Goal: Entertainment & Leisure: Consume media (video, audio)

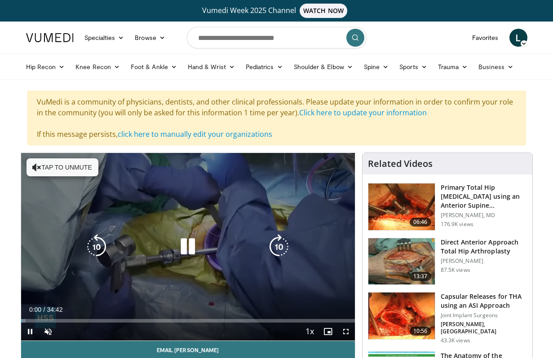
click at [196, 257] on icon "Video Player" at bounding box center [187, 246] width 25 height 25
click at [219, 243] on div "Video Player" at bounding box center [188, 247] width 200 height 18
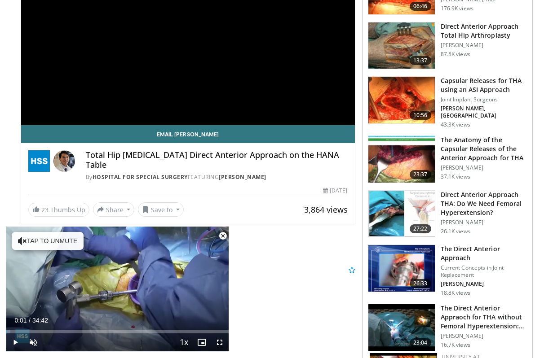
scroll to position [241, 0]
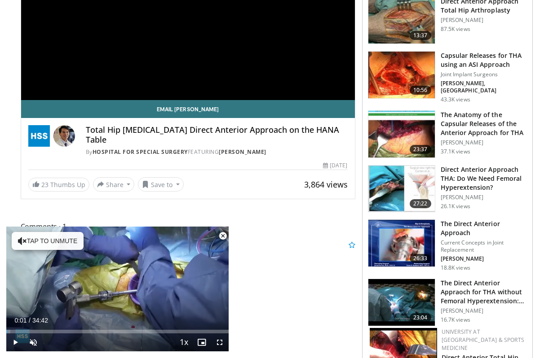
click at [446, 173] on h3 "Direct Anterior Approach THA: Do We Need Femoral Hyperextension?" at bounding box center [484, 178] width 86 height 27
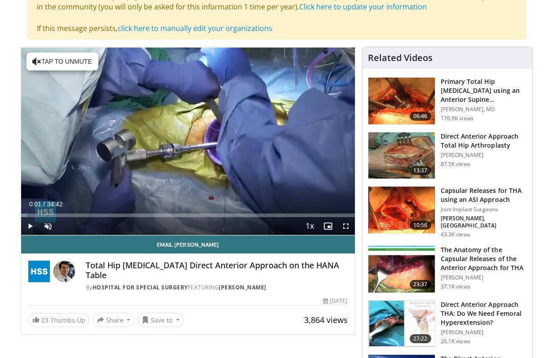
scroll to position [50, 0]
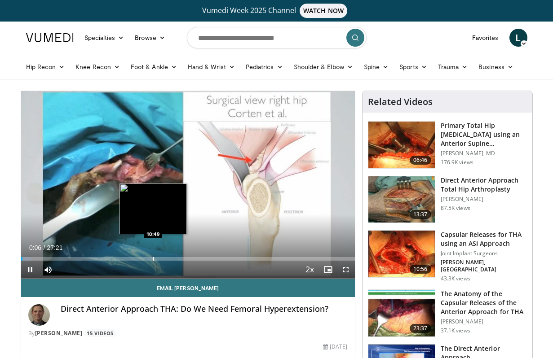
click at [153, 260] on div "Progress Bar" at bounding box center [153, 259] width 1 height 4
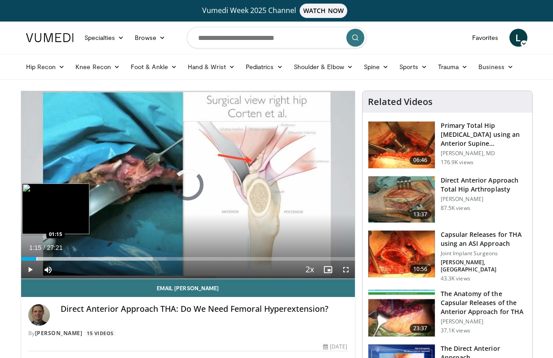
click at [36, 257] on div "Progress Bar" at bounding box center [36, 259] width 1 height 4
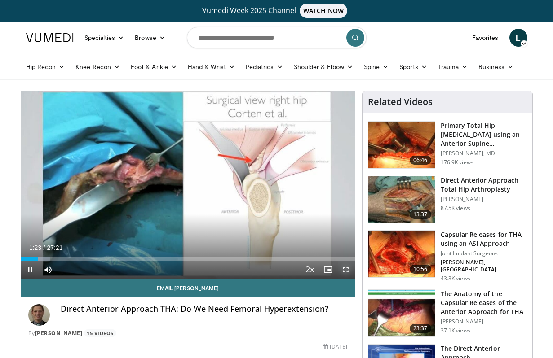
click at [344, 267] on span "Video Player" at bounding box center [346, 270] width 18 height 18
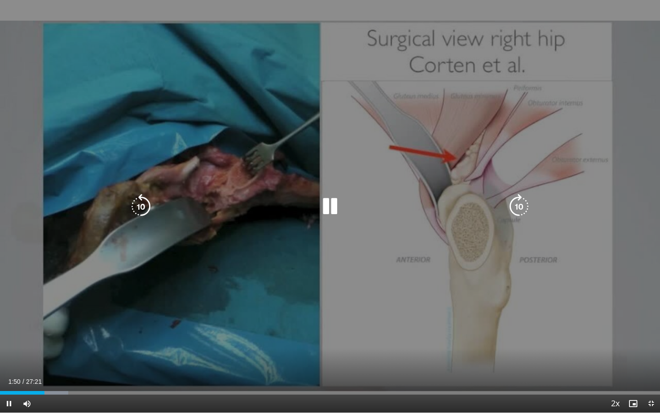
click at [524, 208] on icon "Video Player" at bounding box center [519, 206] width 25 height 25
click at [318, 204] on icon "Video Player" at bounding box center [329, 206] width 25 height 25
click at [314, 199] on div "Video Player" at bounding box center [330, 207] width 396 height 18
click at [325, 204] on icon "Video Player" at bounding box center [329, 206] width 25 height 25
click at [529, 204] on icon "Video Player" at bounding box center [519, 206] width 25 height 25
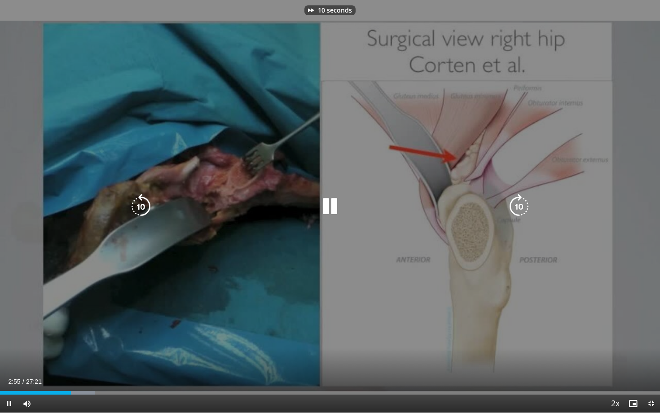
click at [524, 207] on icon "Video Player" at bounding box center [519, 206] width 25 height 25
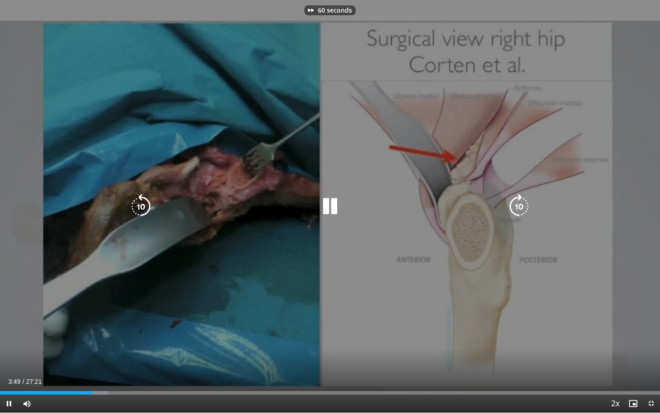
click at [524, 207] on icon "Video Player" at bounding box center [519, 206] width 25 height 25
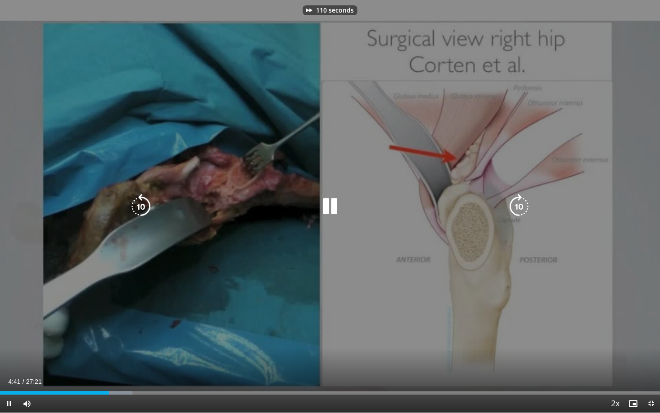
click at [524, 207] on icon "Video Player" at bounding box center [519, 206] width 25 height 25
click at [518, 212] on icon "Video Player" at bounding box center [519, 206] width 25 height 25
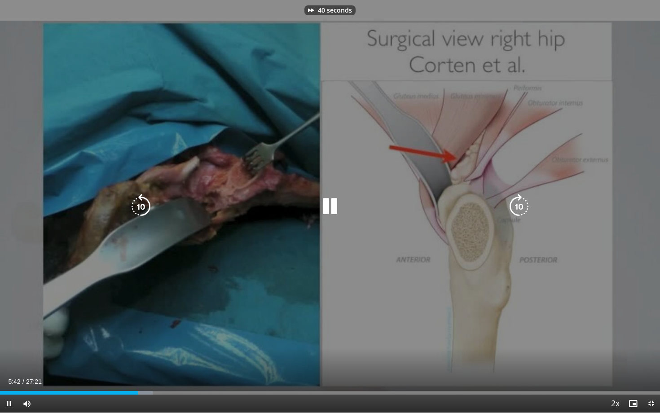
click at [518, 212] on icon "Video Player" at bounding box center [519, 206] width 25 height 25
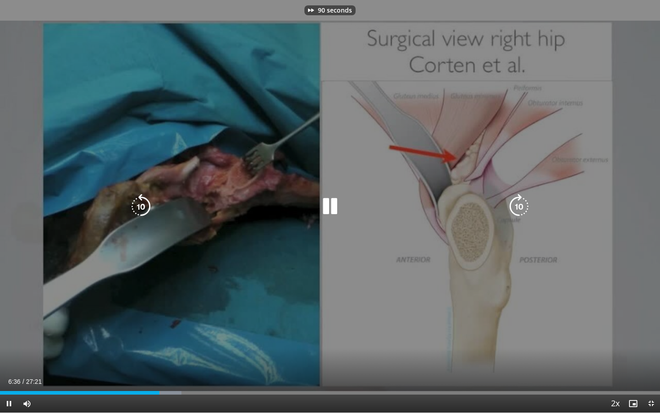
click at [456, 267] on div "90 seconds Tap to unmute" at bounding box center [330, 206] width 660 height 413
click at [517, 207] on icon "Video Player" at bounding box center [519, 206] width 25 height 25
click at [516, 207] on icon "Video Player" at bounding box center [519, 206] width 25 height 25
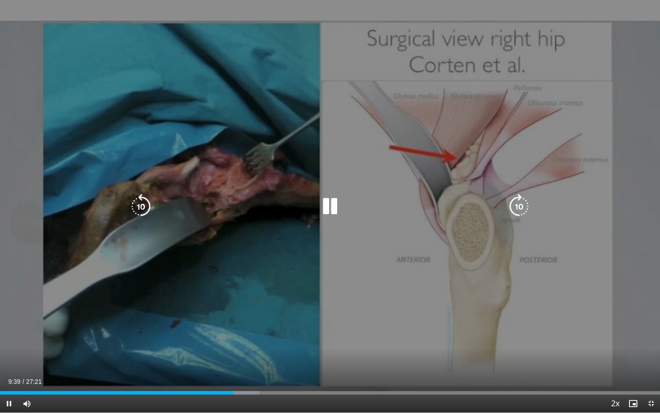
click at [339, 202] on icon "Video Player" at bounding box center [329, 206] width 25 height 25
click at [323, 220] on div "10 seconds Tap to unmute" at bounding box center [330, 206] width 660 height 413
click at [497, 218] on div "10 seconds Tap to unmute" at bounding box center [330, 206] width 660 height 413
click at [513, 207] on icon "Video Player" at bounding box center [519, 206] width 25 height 25
click at [385, 195] on div "10 seconds Tap to unmute" at bounding box center [330, 206] width 660 height 413
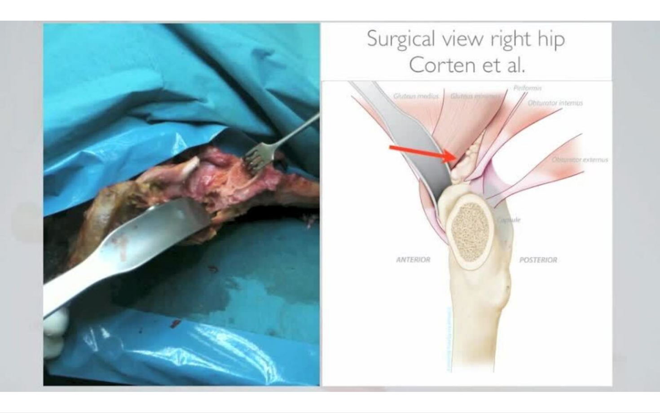
click at [389, 105] on div "10 seconds Tap to unmute" at bounding box center [330, 206] width 660 height 413
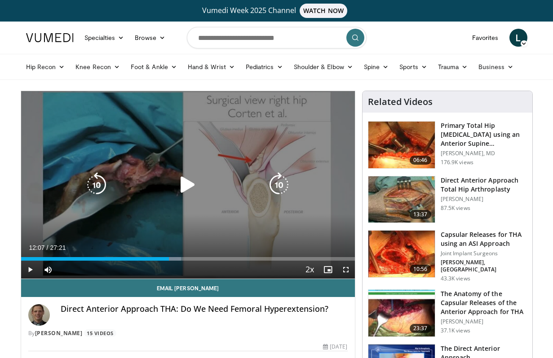
click at [256, 143] on div "10 seconds Tap to unmute" at bounding box center [188, 185] width 334 height 188
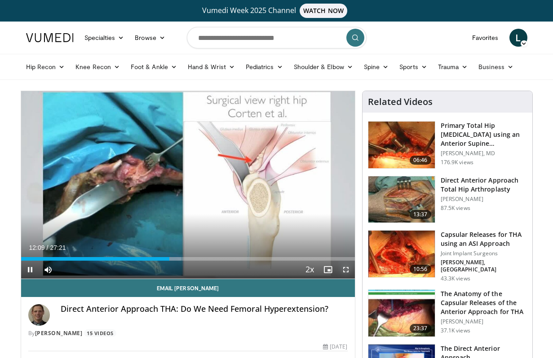
click at [346, 269] on span "Video Player" at bounding box center [346, 270] width 18 height 18
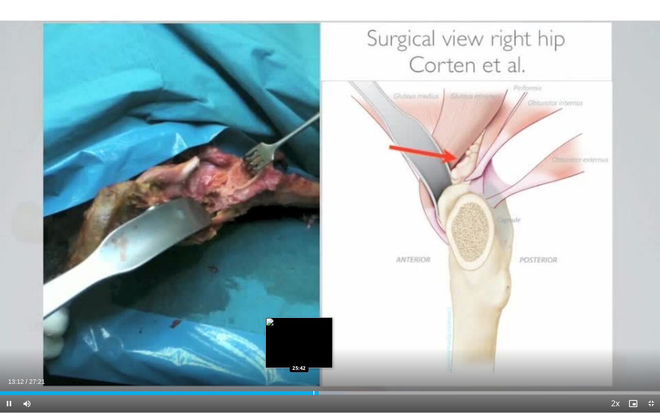
click at [314, 358] on div "Progress Bar" at bounding box center [313, 393] width 1 height 4
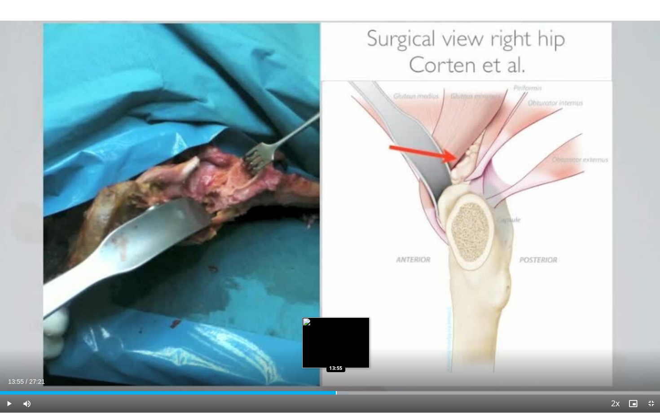
click at [336, 358] on div "Progress Bar" at bounding box center [336, 393] width 1 height 4
click at [346, 358] on div "Progress Bar" at bounding box center [346, 393] width 1 height 4
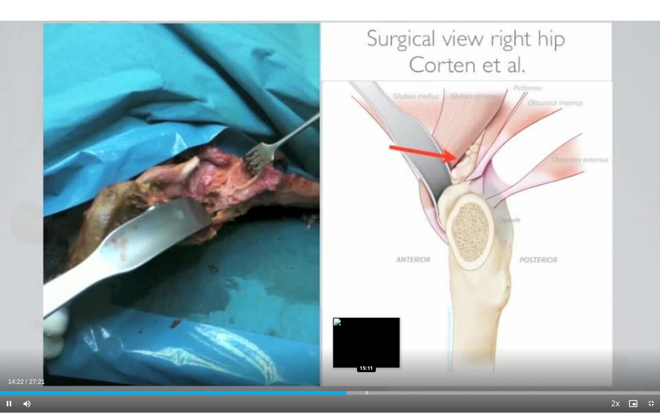
click at [367, 358] on div "Progress Bar" at bounding box center [366, 393] width 1 height 4
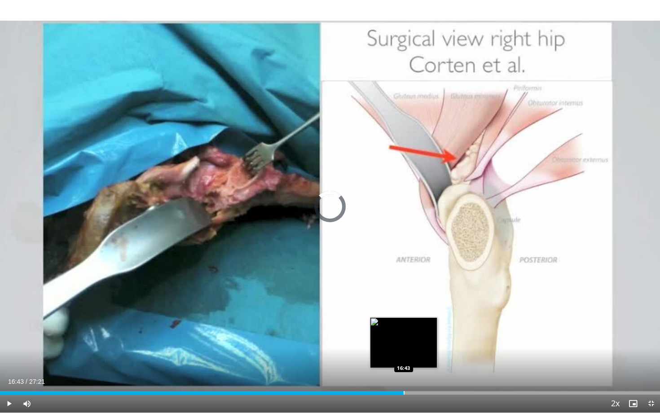
click at [404, 358] on div "Progress Bar" at bounding box center [404, 393] width 1 height 4
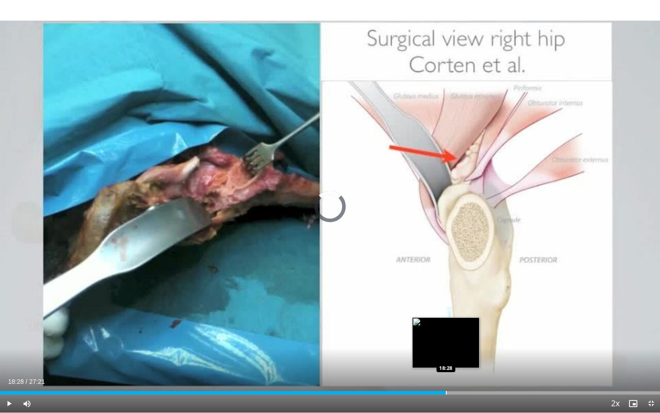
click at [445, 358] on div "Loaded : 0.00% 18:28 18:28" at bounding box center [330, 390] width 660 height 9
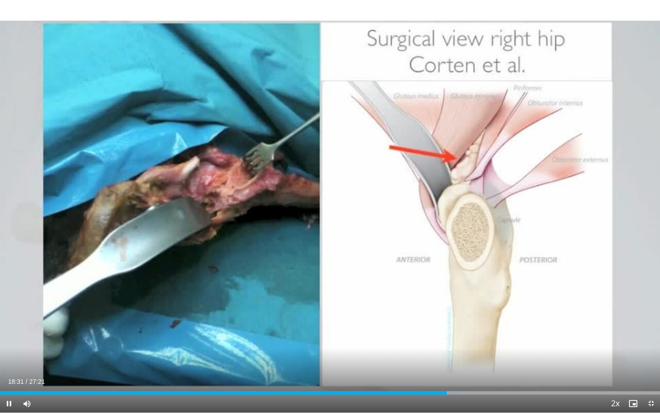
click at [488, 358] on div "Current Time 18:31 / Duration 27:21 Pause Skip Backward Skip Forward Mute Loade…" at bounding box center [330, 404] width 660 height 18
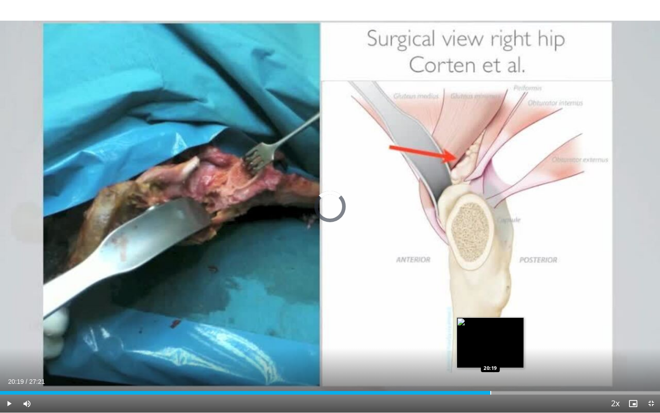
click at [490, 358] on div "Loaded : 70.51% 20:19 20:19" at bounding box center [330, 390] width 660 height 9
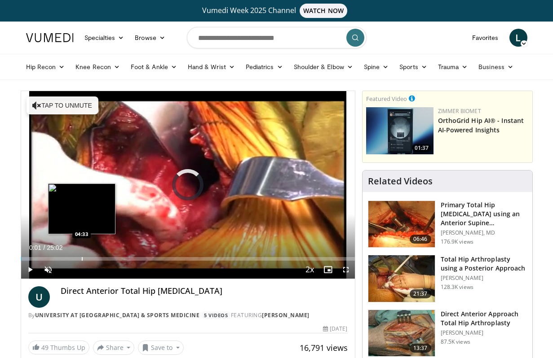
click at [82, 258] on div "Progress Bar" at bounding box center [82, 259] width 1 height 4
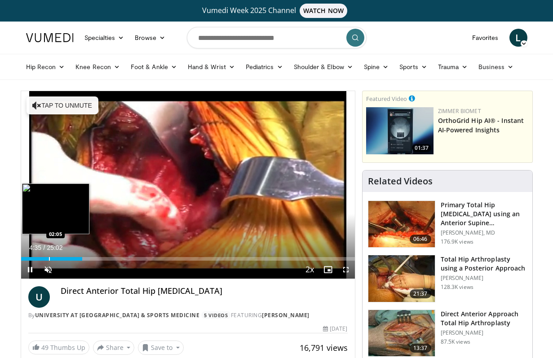
click at [42, 256] on div "Loaded : 20.63% 04:35 02:05" at bounding box center [188, 256] width 334 height 9
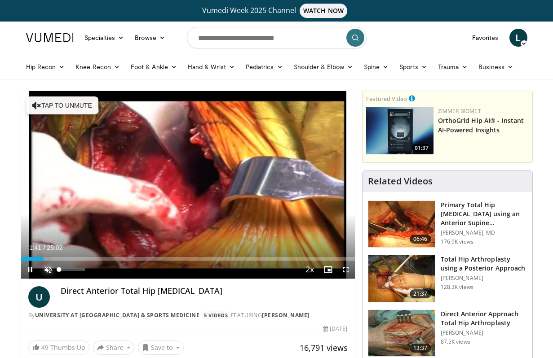
click at [49, 273] on span "Video Player" at bounding box center [48, 270] width 18 height 18
click at [346, 273] on span "Video Player" at bounding box center [346, 270] width 18 height 18
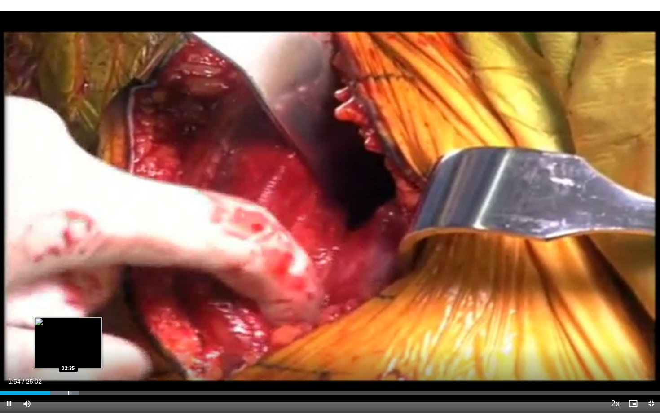
click at [68, 358] on div "Progress Bar" at bounding box center [68, 393] width 1 height 4
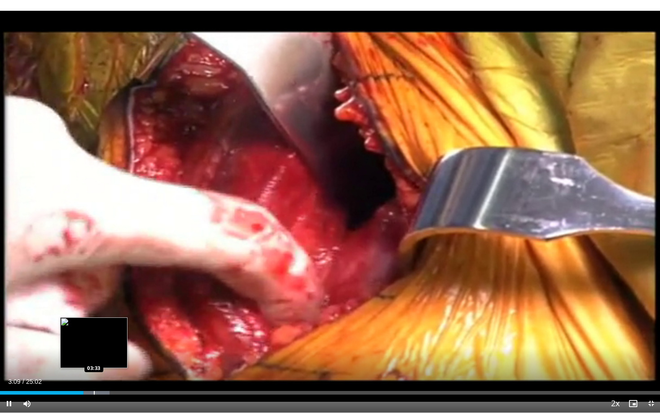
click at [94, 358] on div "Progress Bar" at bounding box center [94, 393] width 1 height 4
click at [101, 358] on div "Progress Bar" at bounding box center [101, 393] width 1 height 4
click at [109, 358] on div "Progress Bar" at bounding box center [108, 393] width 1 height 4
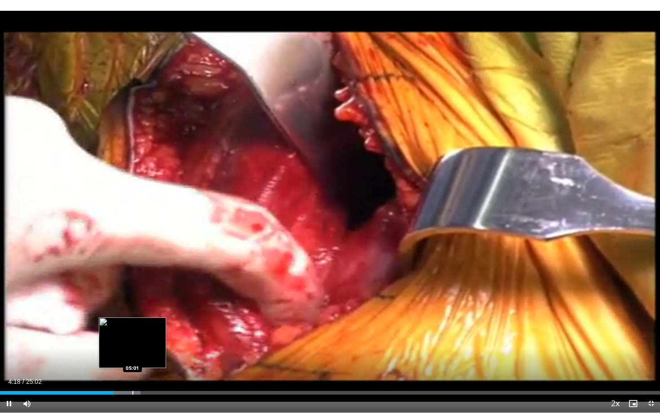
click at [132, 358] on div "Progress Bar" at bounding box center [132, 393] width 1 height 4
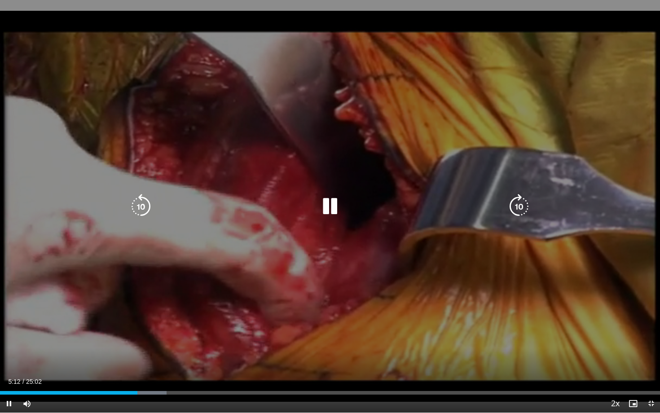
click at [516, 207] on icon "Video Player" at bounding box center [519, 206] width 25 height 25
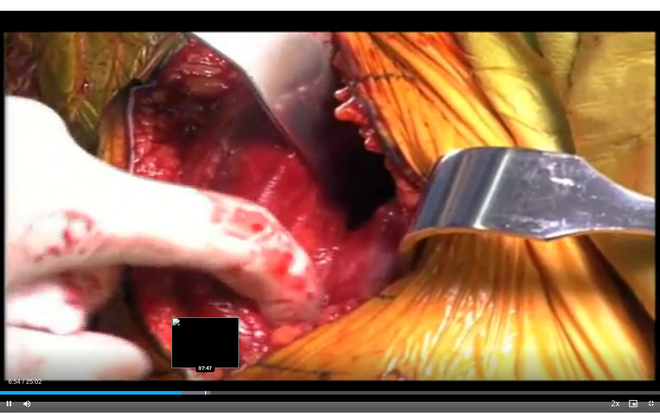
click at [205, 358] on div "Progress Bar" at bounding box center [205, 393] width 1 height 4
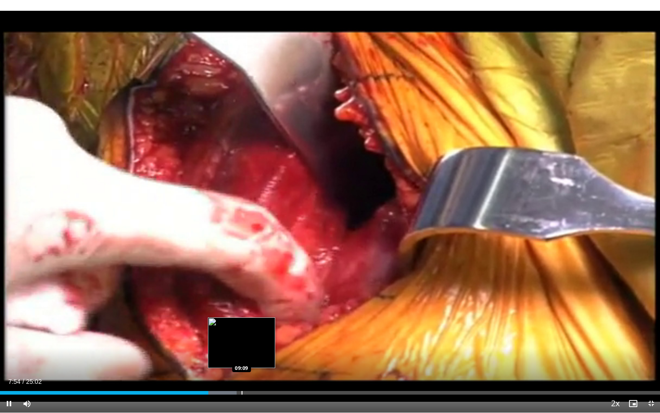
click at [242, 358] on div "Progress Bar" at bounding box center [242, 393] width 1 height 4
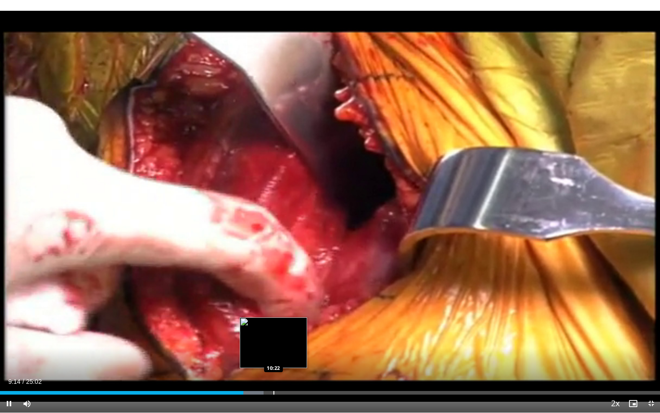
click at [278, 358] on div "Loaded : 39.93% 09:14 10:22" at bounding box center [330, 390] width 660 height 9
